Goal: Task Accomplishment & Management: Manage account settings

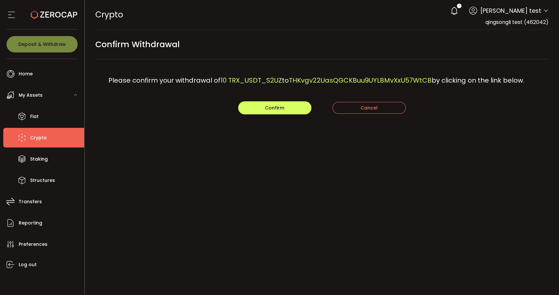
click at [291, 200] on div "PDF is being processed and will download to your computer CRYPTO Buy Power $0.0…" at bounding box center [322, 147] width 474 height 295
click at [276, 108] on span "Confirm" at bounding box center [274, 107] width 19 height 7
click at [263, 155] on div "PDF is being processed and will download to your computer CRYPTO Buy Power $0.0…" at bounding box center [322, 147] width 474 height 295
click at [249, 167] on div "PDF is being processed and will download to your computer CRYPTO Buy Power $0.0…" at bounding box center [322, 147] width 474 height 295
click at [361, 117] on main "Confirm Withdrawal Please confirm your withdrawal of 10 TRX_USDT_S2UZ to THKvgv…" at bounding box center [322, 86] width 474 height 112
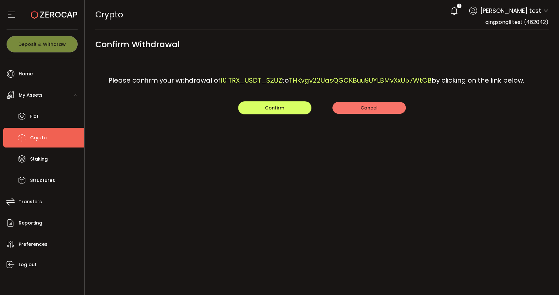
click at [370, 108] on span "Cancel" at bounding box center [368, 107] width 17 height 7
